Goal: Transaction & Acquisition: Purchase product/service

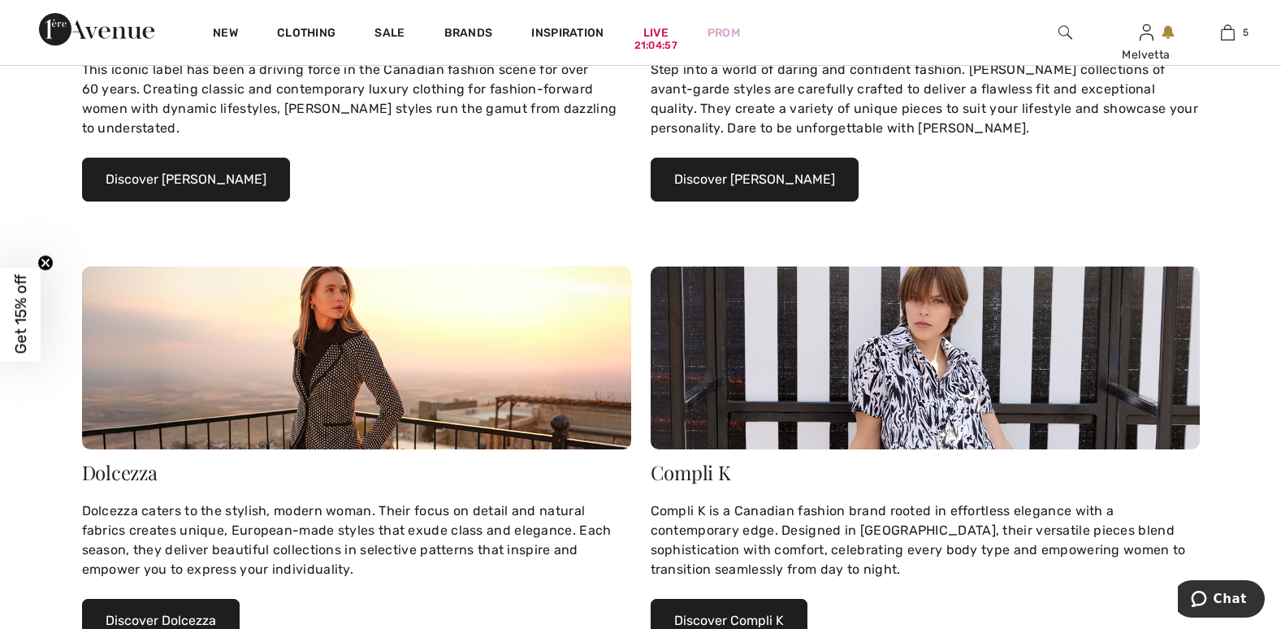
click at [178, 608] on button "Discover Dolcezza" at bounding box center [161, 621] width 158 height 44
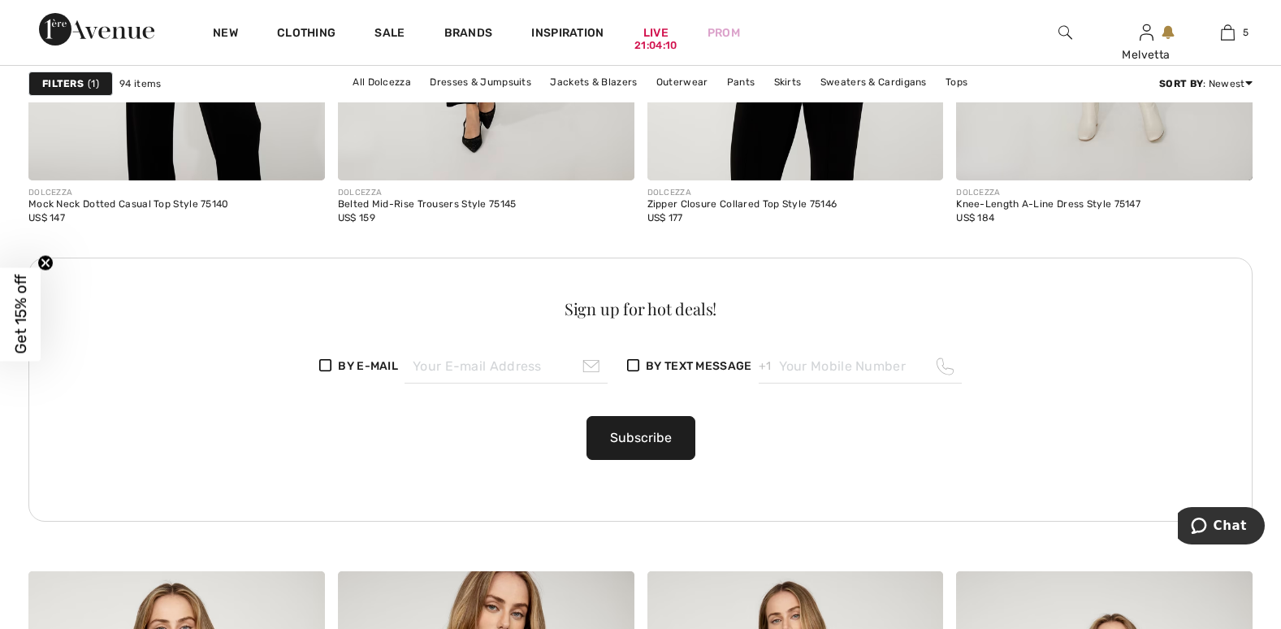
scroll to position [7152, 0]
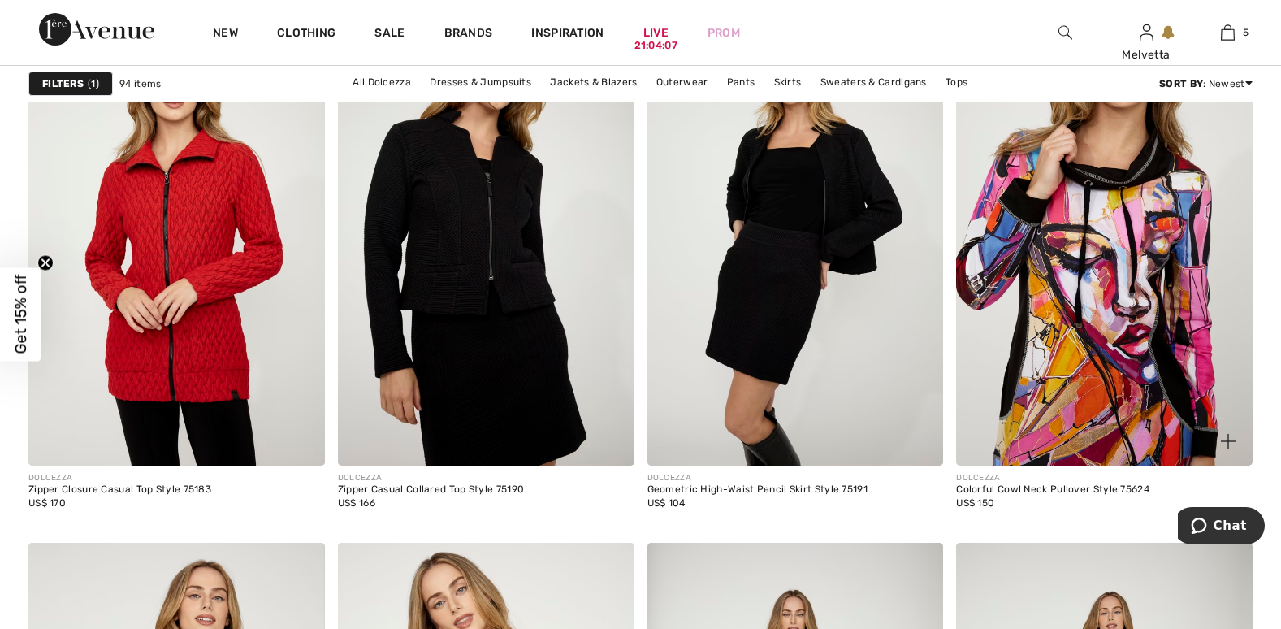
click at [1077, 345] on img at bounding box center [1104, 243] width 297 height 444
